Goal: Task Accomplishment & Management: Manage account settings

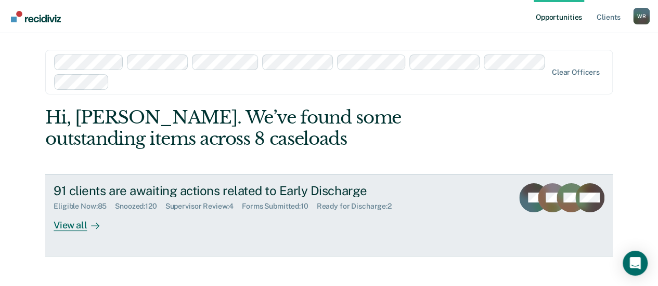
click at [75, 224] on div "View all" at bounding box center [83, 221] width 58 height 20
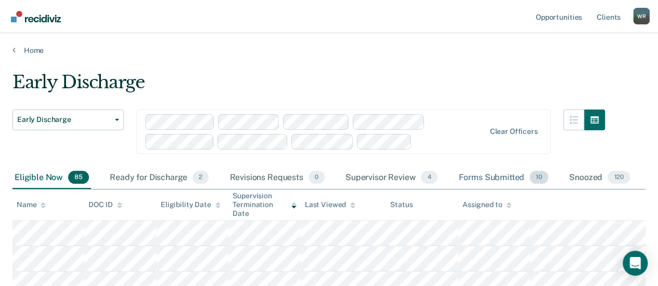
click at [508, 177] on div "Forms Submitted 10" at bounding box center [503, 178] width 94 height 23
